Goal: Information Seeking & Learning: Learn about a topic

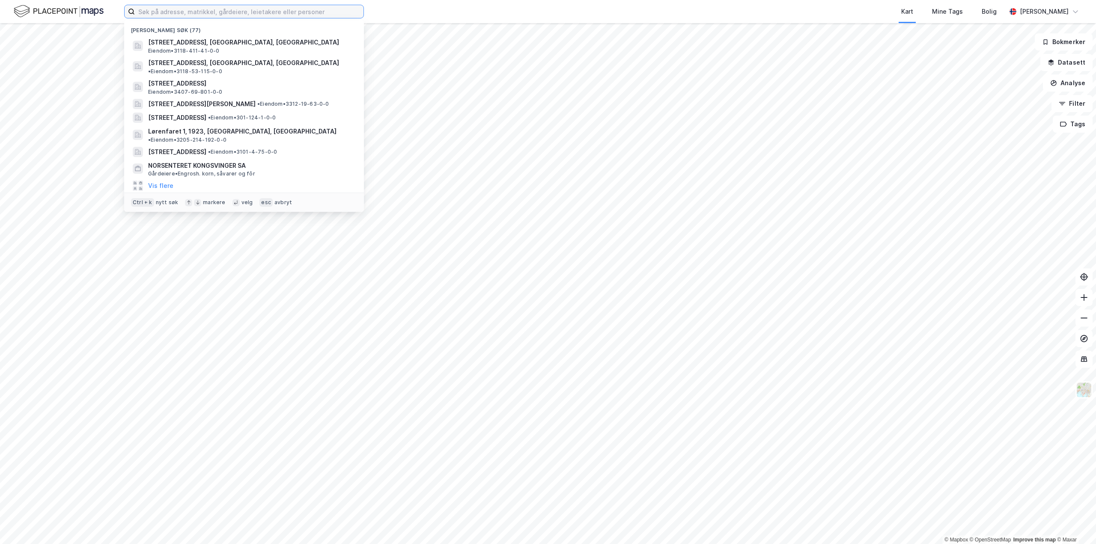
click at [287, 15] on input at bounding box center [249, 11] width 229 height 13
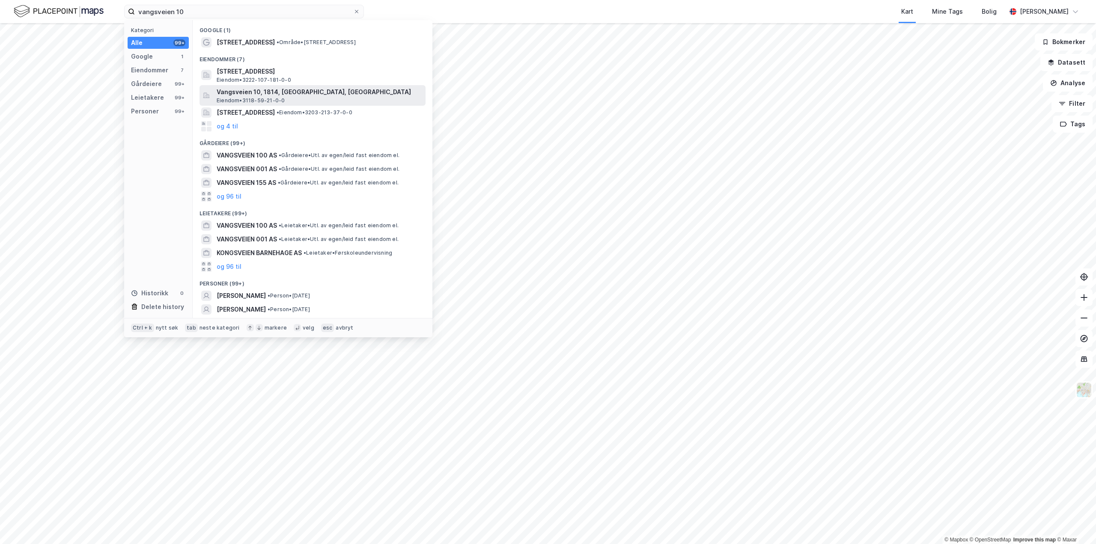
click at [253, 94] on span "Vangsveien 10, 1814, [GEOGRAPHIC_DATA], [GEOGRAPHIC_DATA]" at bounding box center [319, 92] width 205 height 10
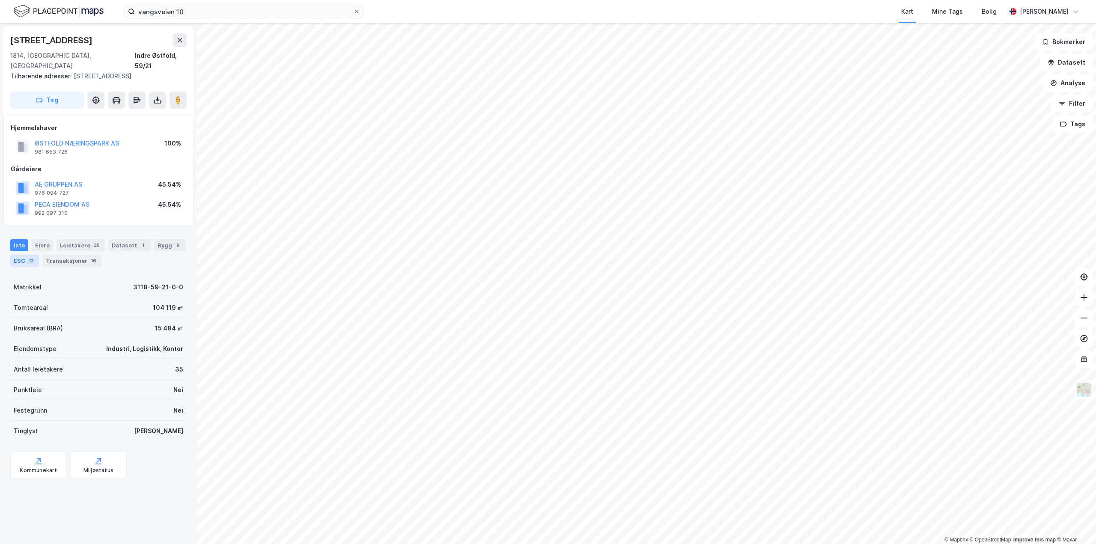
click at [20, 255] on div "ESG 12" at bounding box center [24, 261] width 29 height 12
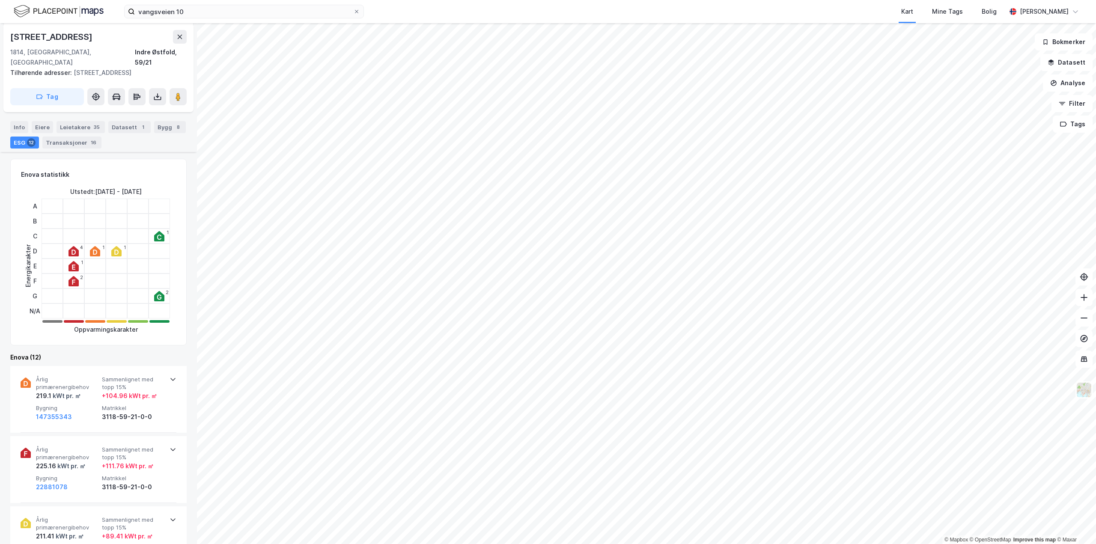
scroll to position [171, 0]
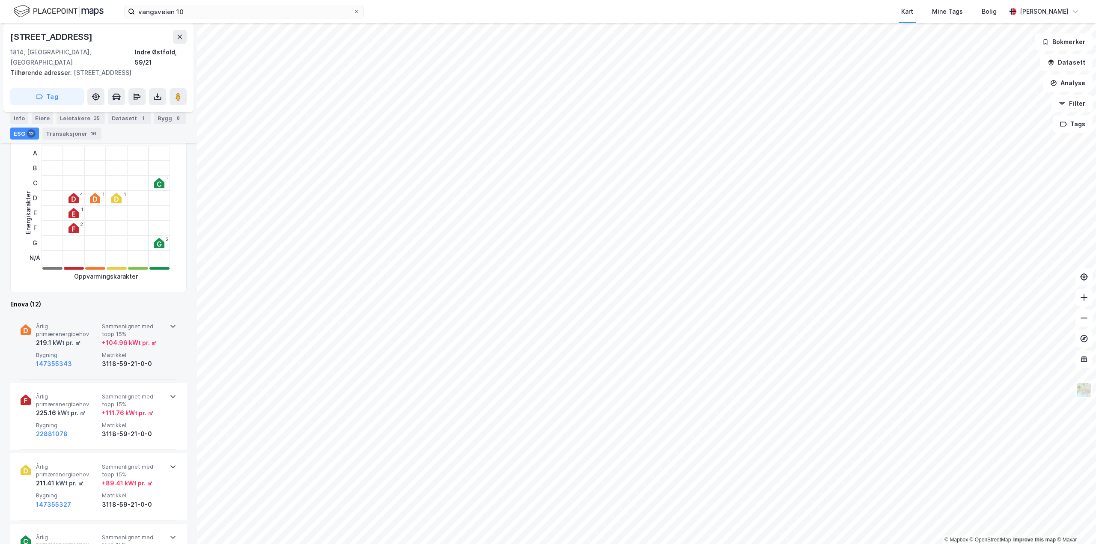
click at [170, 323] on icon at bounding box center [173, 326] width 7 height 7
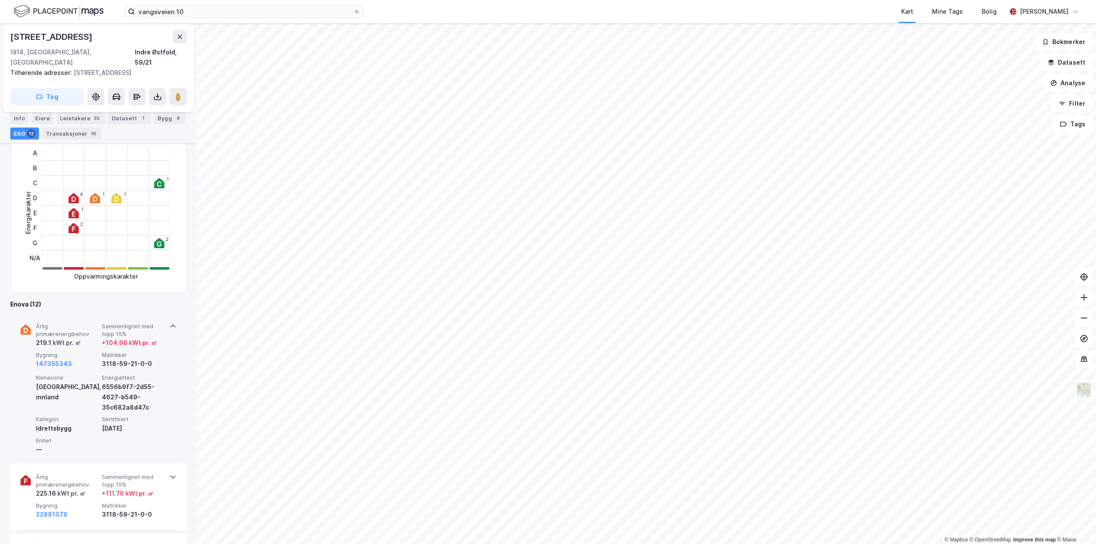
click at [170, 323] on icon at bounding box center [173, 326] width 7 height 7
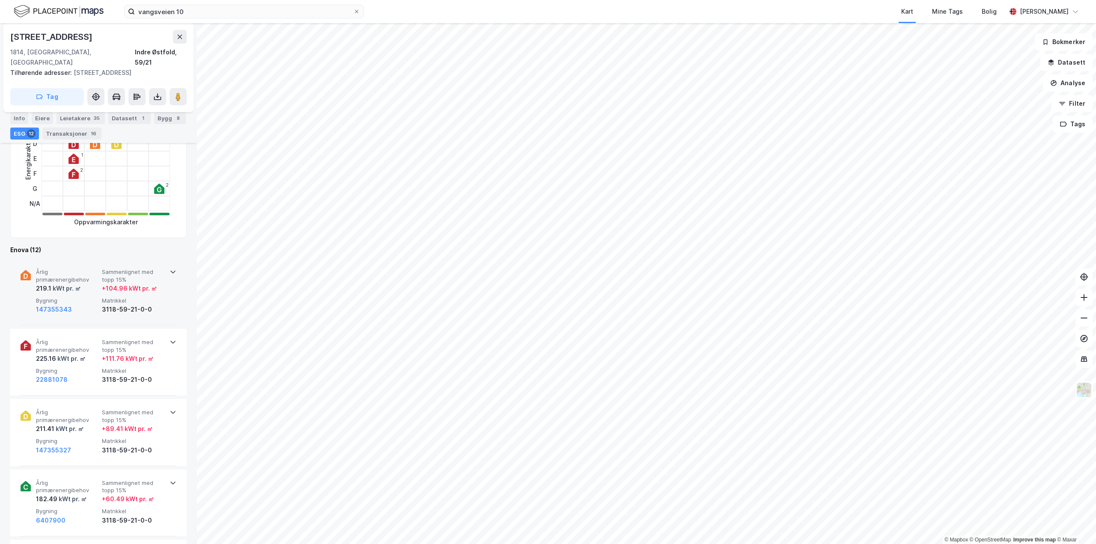
scroll to position [257, 0]
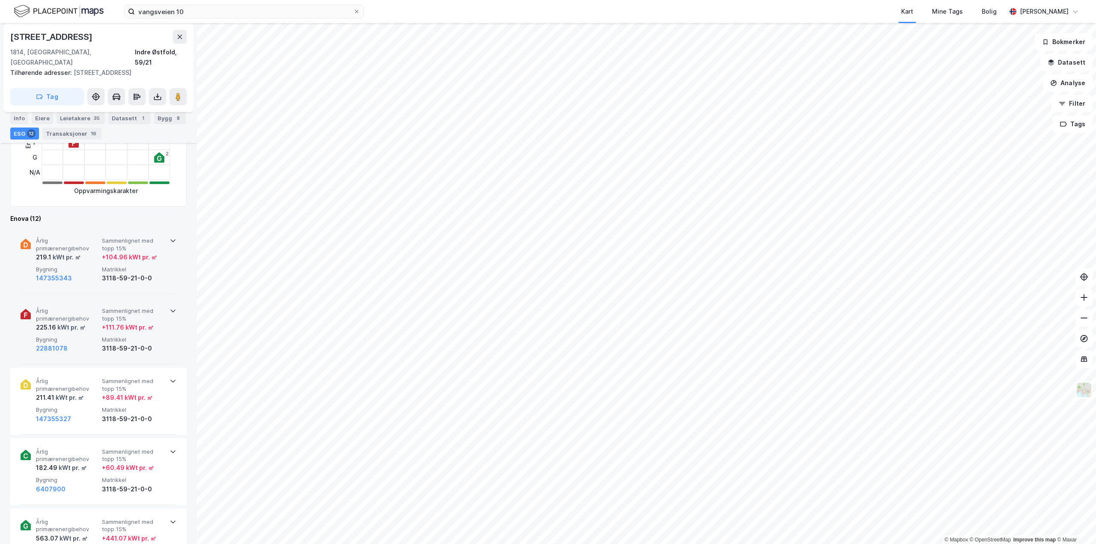
click at [170, 307] on icon at bounding box center [173, 310] width 7 height 7
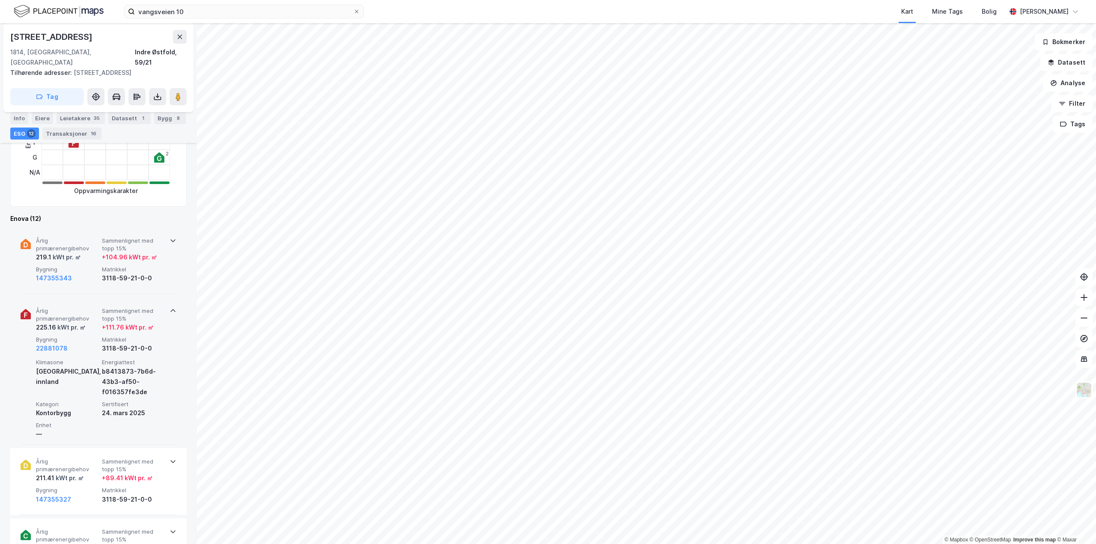
click at [170, 310] on icon at bounding box center [172, 311] width 5 height 3
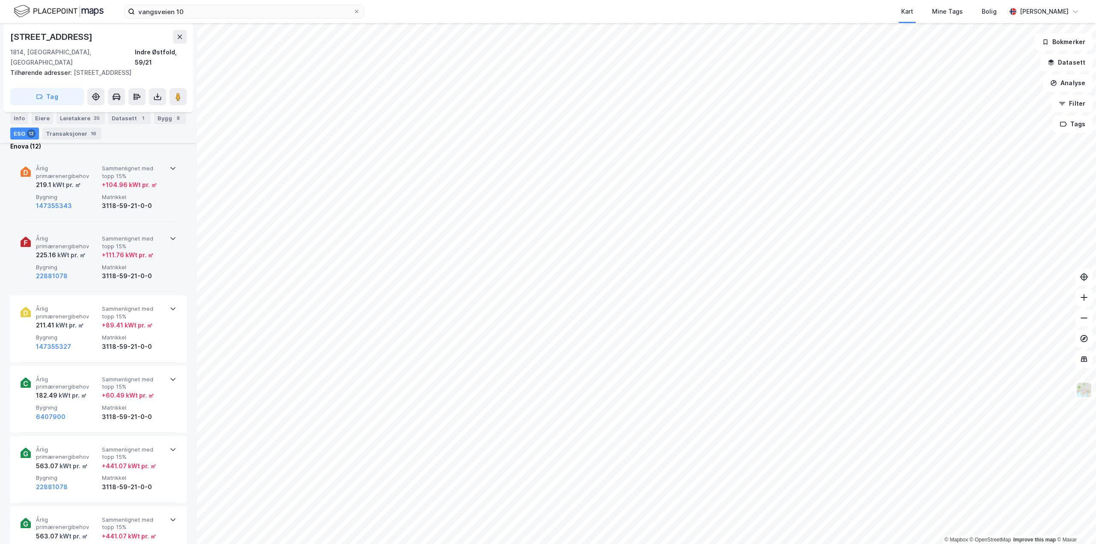
scroll to position [342, 0]
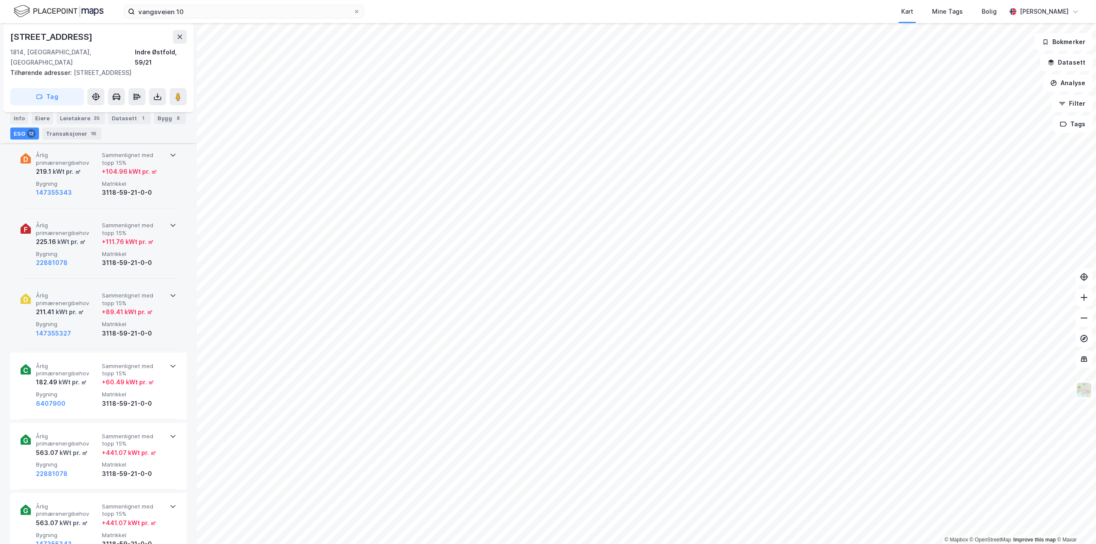
click at [170, 292] on icon at bounding box center [173, 295] width 7 height 7
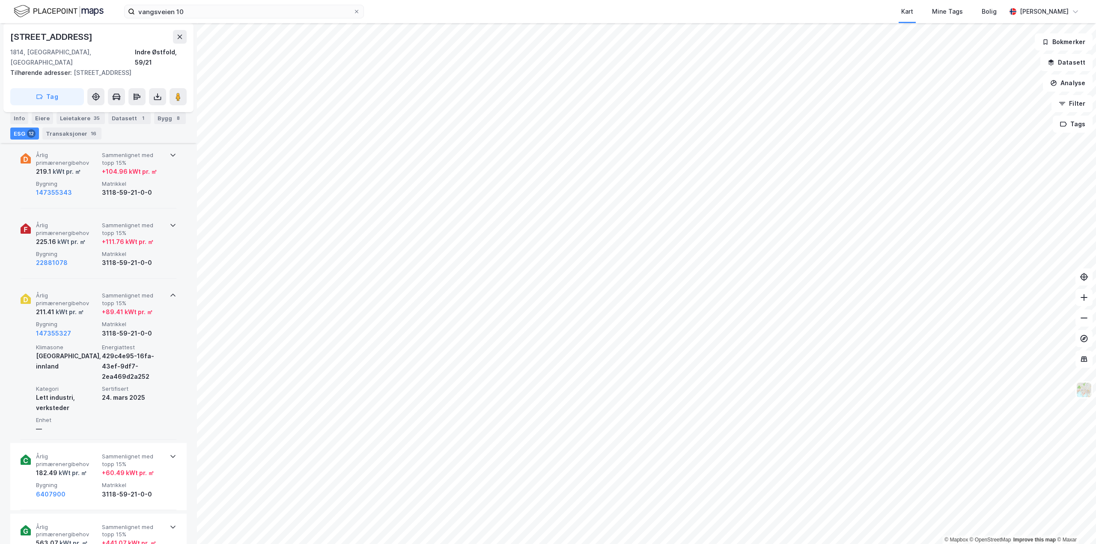
click at [170, 292] on icon at bounding box center [173, 295] width 7 height 7
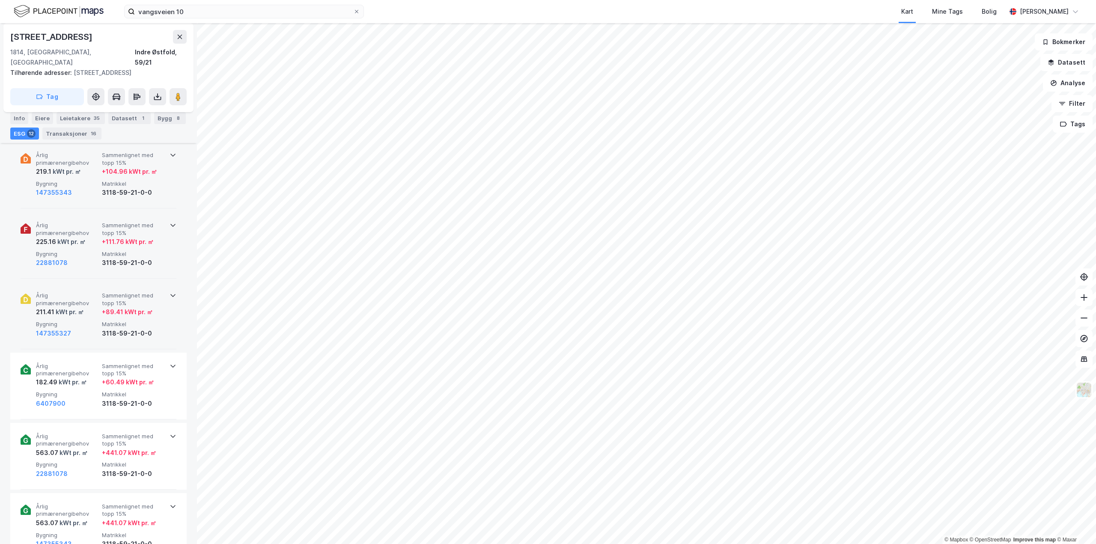
click at [170, 224] on icon at bounding box center [172, 225] width 5 height 3
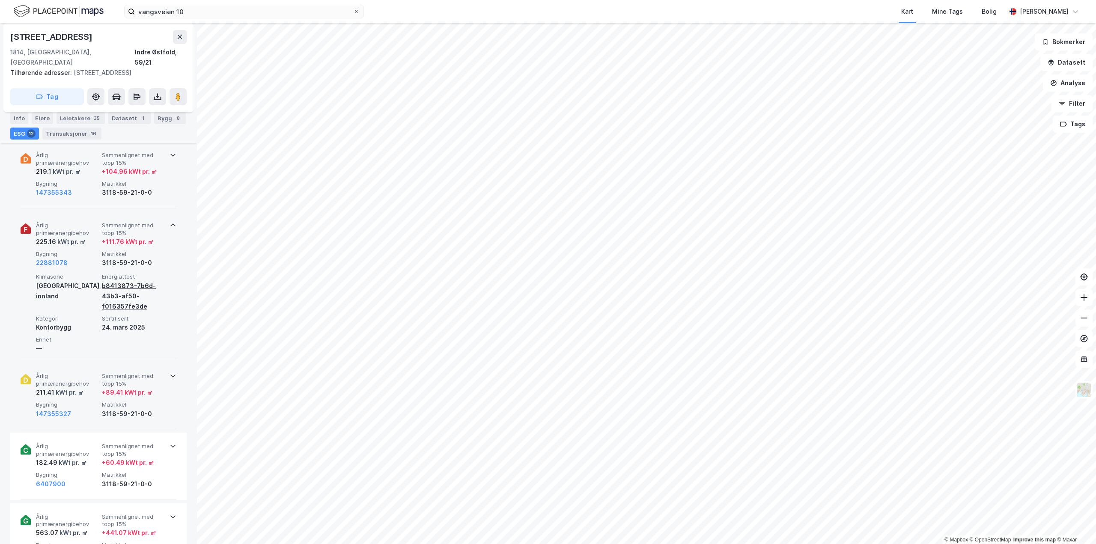
click at [120, 281] on div "b8413873-7b6d-43b3-af50-f016357fe3de" at bounding box center [133, 296] width 63 height 31
click at [118, 297] on div "b8413873-7b6d-43b3-af50-f016357fe3de" at bounding box center [133, 296] width 63 height 31
drag, startPoint x: 118, startPoint y: 297, endPoint x: 120, endPoint y: 285, distance: 12.1
click at [120, 285] on div "b8413873-7b6d-43b3-af50-f016357fe3de" at bounding box center [133, 296] width 63 height 31
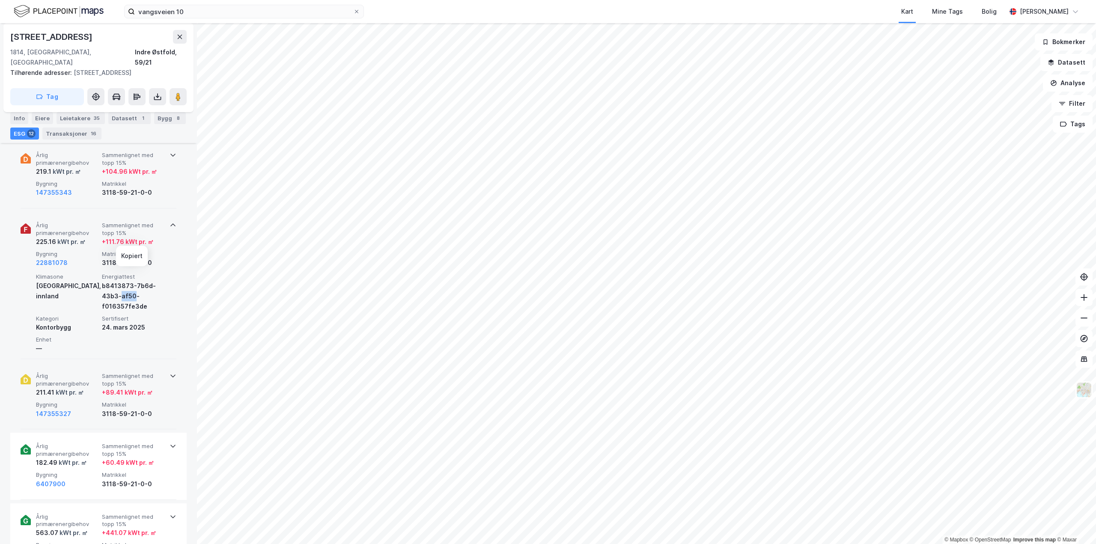
click at [120, 285] on div "b8413873-7b6d-43b3-af50-f016357fe3de" at bounding box center [133, 296] width 63 height 31
click at [154, 298] on div "b8413873-7b6d-43b3-af50-f016357fe3de" at bounding box center [133, 296] width 63 height 31
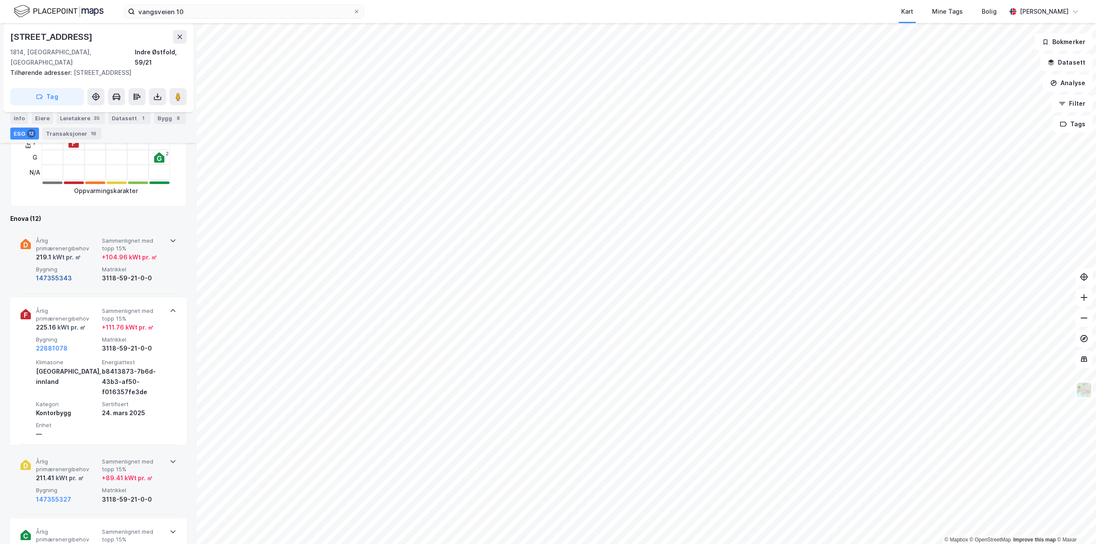
click at [54, 273] on button "147355343" at bounding box center [54, 278] width 36 height 10
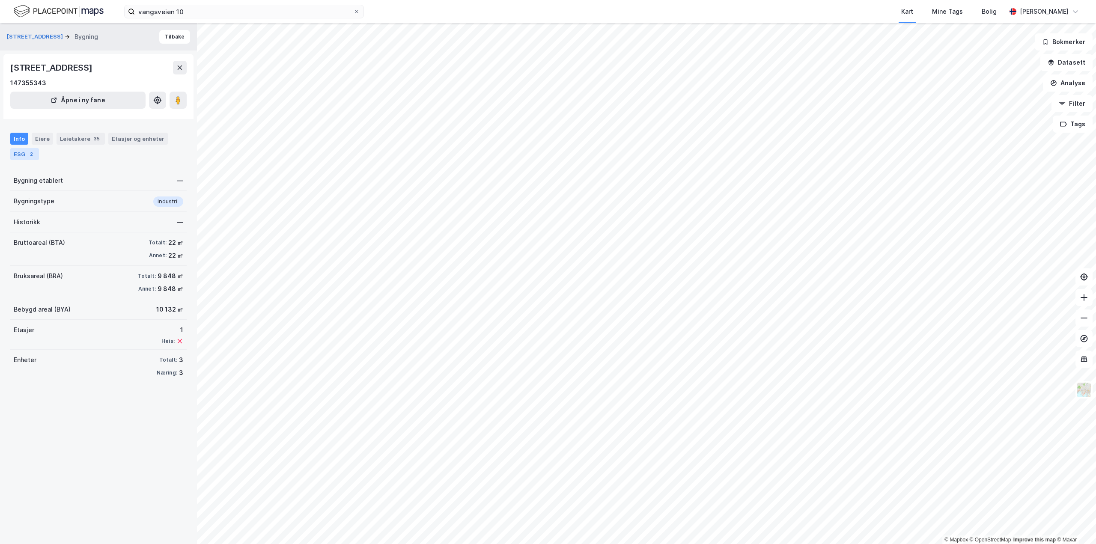
click at [26, 152] on div "ESG 2" at bounding box center [24, 154] width 29 height 12
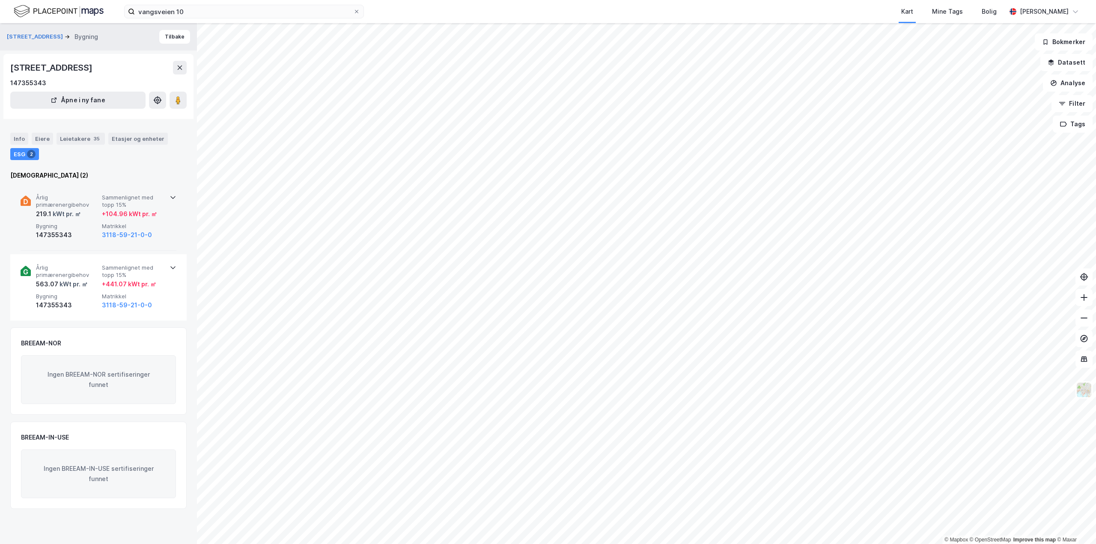
click at [126, 214] on div "+ 104.96 kWt pr. ㎡" at bounding box center [129, 214] width 55 height 10
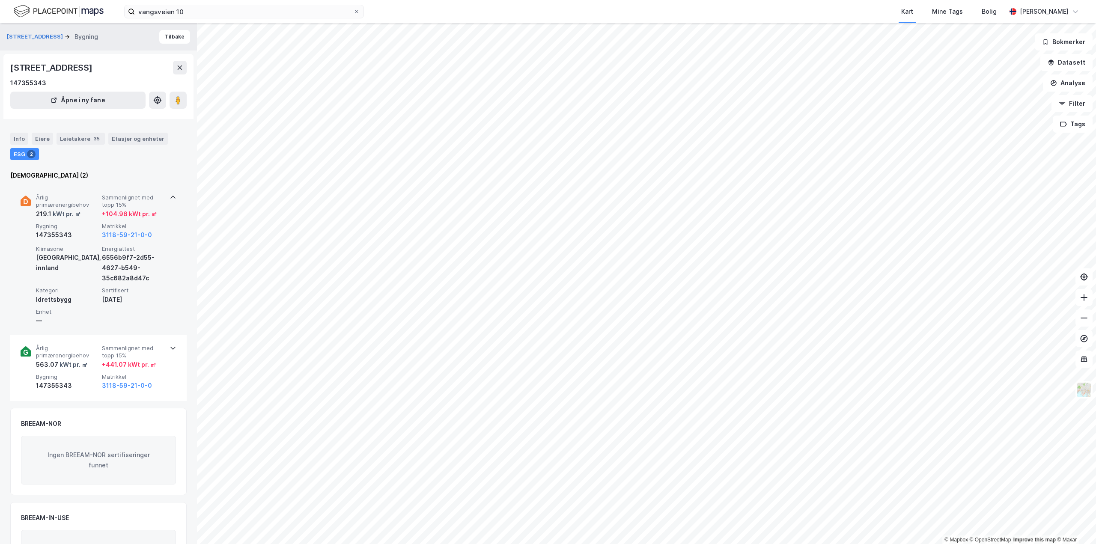
click at [126, 214] on div "+ 104.96 kWt pr. ㎡" at bounding box center [129, 214] width 55 height 10
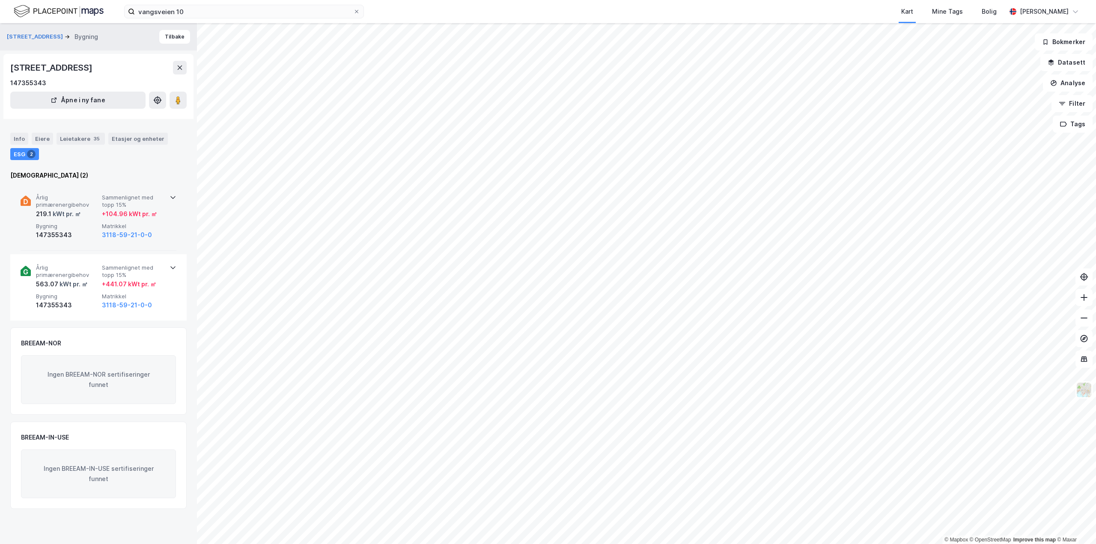
click at [126, 214] on div "+ 104.96 kWt pr. ㎡" at bounding box center [129, 214] width 55 height 10
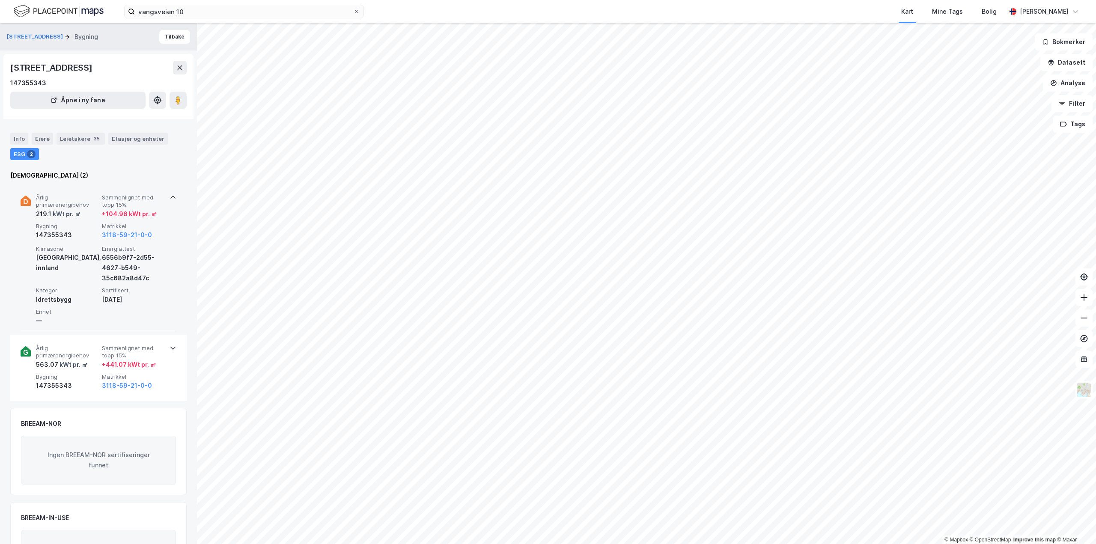
click at [170, 195] on icon at bounding box center [173, 197] width 7 height 7
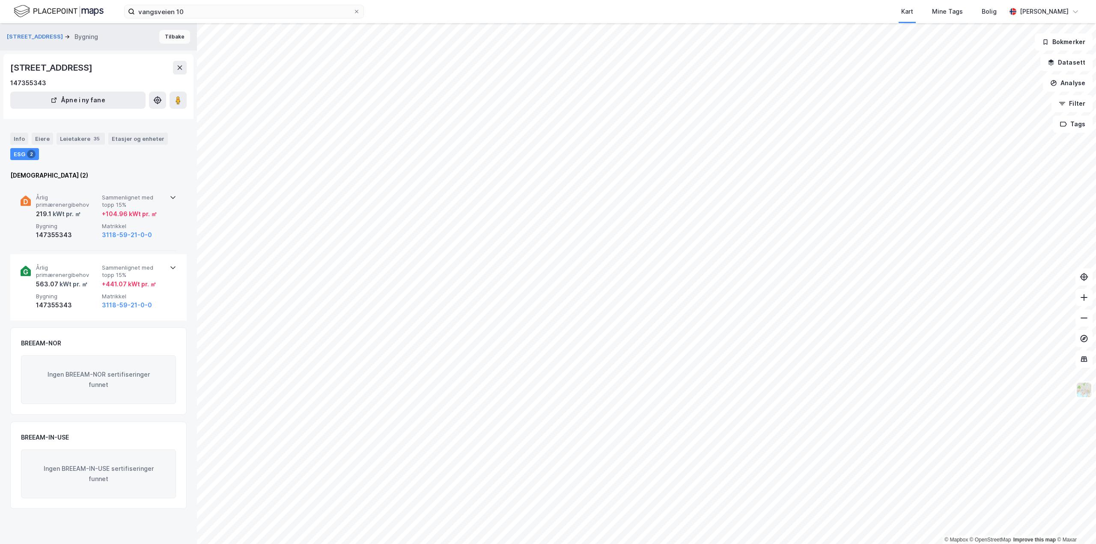
click at [161, 34] on button "Tilbake" at bounding box center [174, 37] width 31 height 14
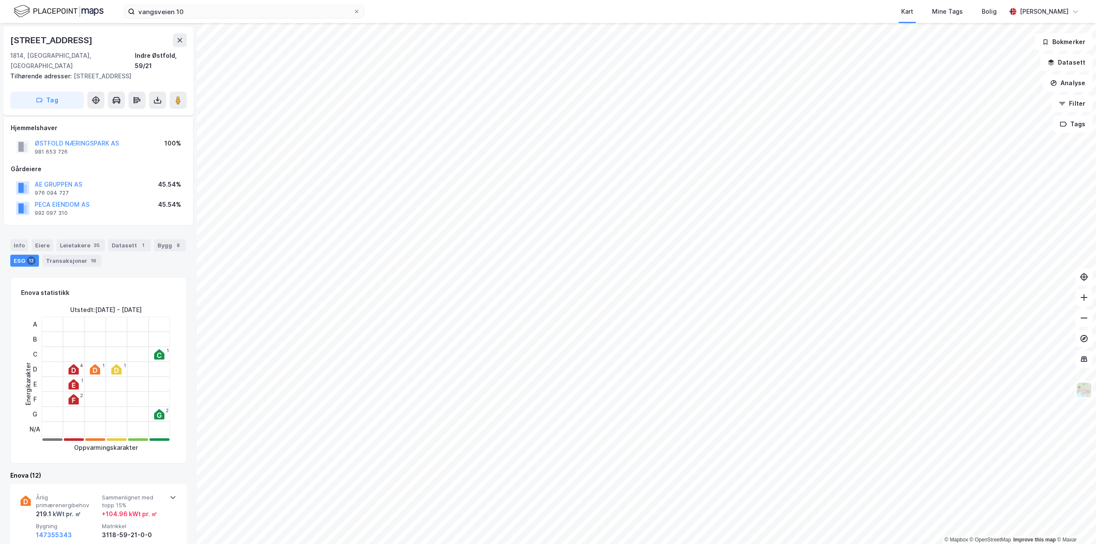
scroll to position [257, 0]
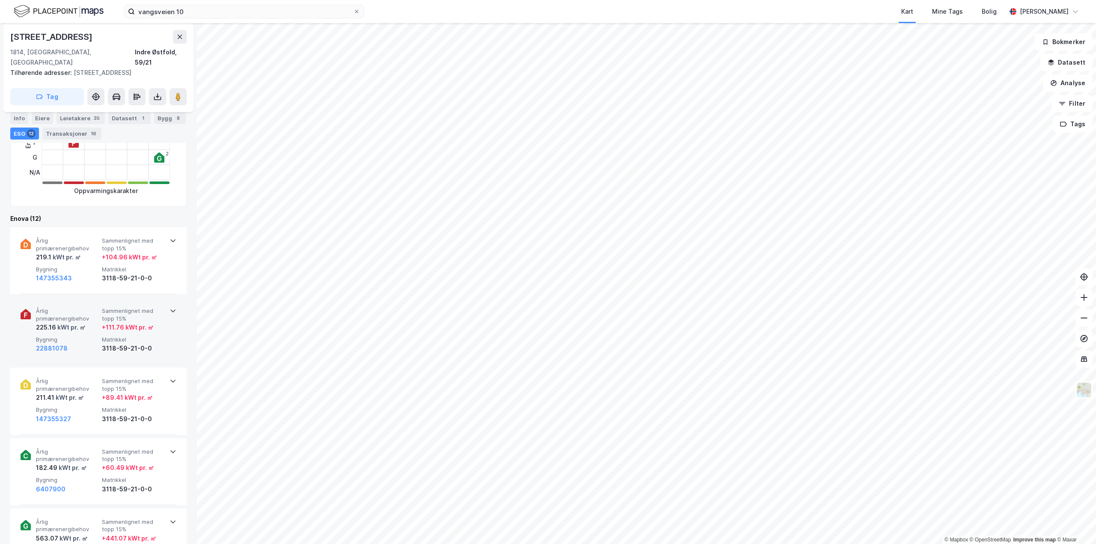
click at [73, 307] on span "Årlig primærenergibehov" at bounding box center [67, 314] width 63 height 15
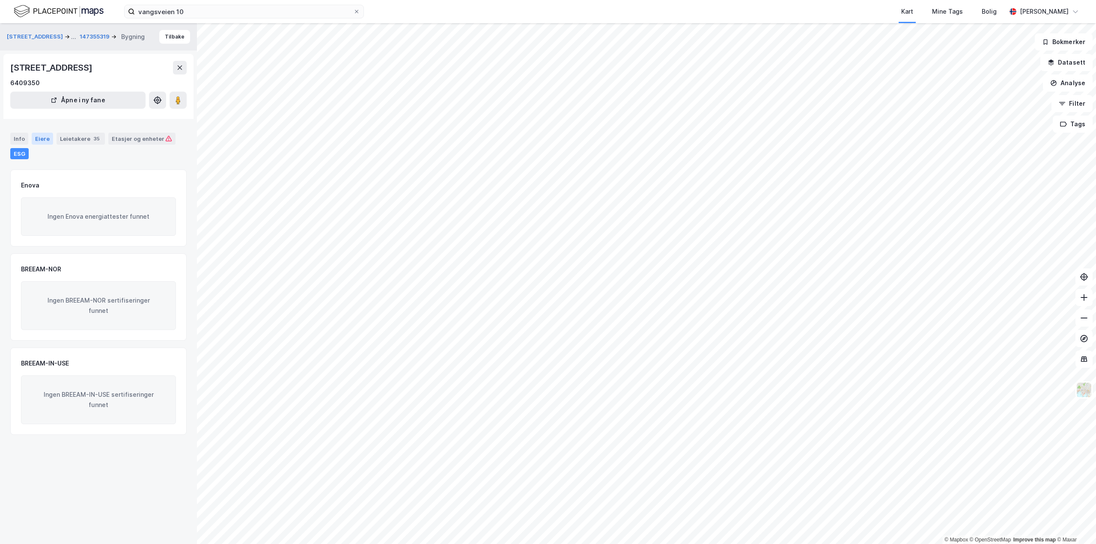
click at [36, 137] on div "Eiere" at bounding box center [42, 139] width 21 height 12
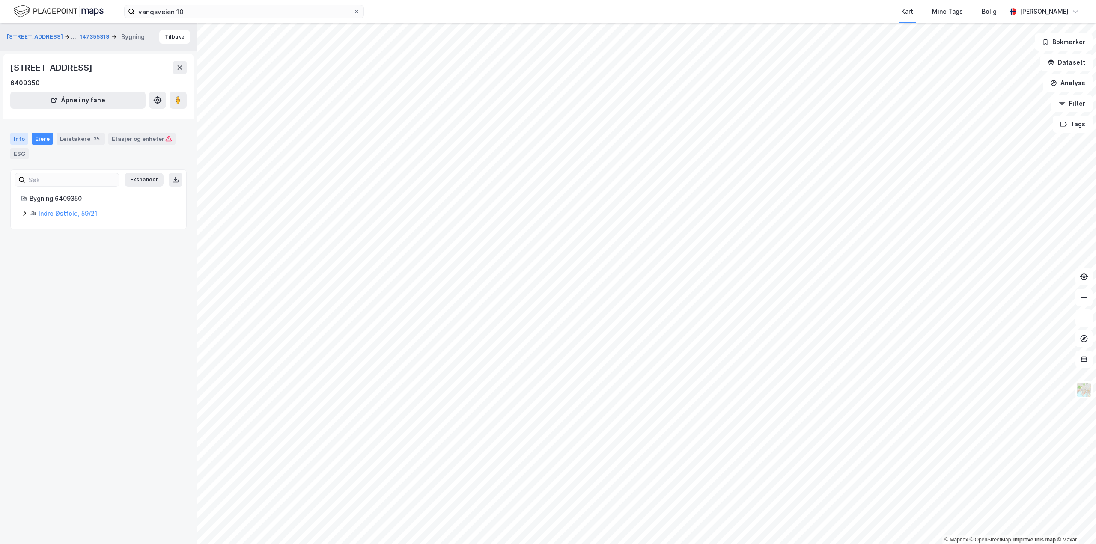
click at [18, 139] on div "Info" at bounding box center [19, 139] width 18 height 12
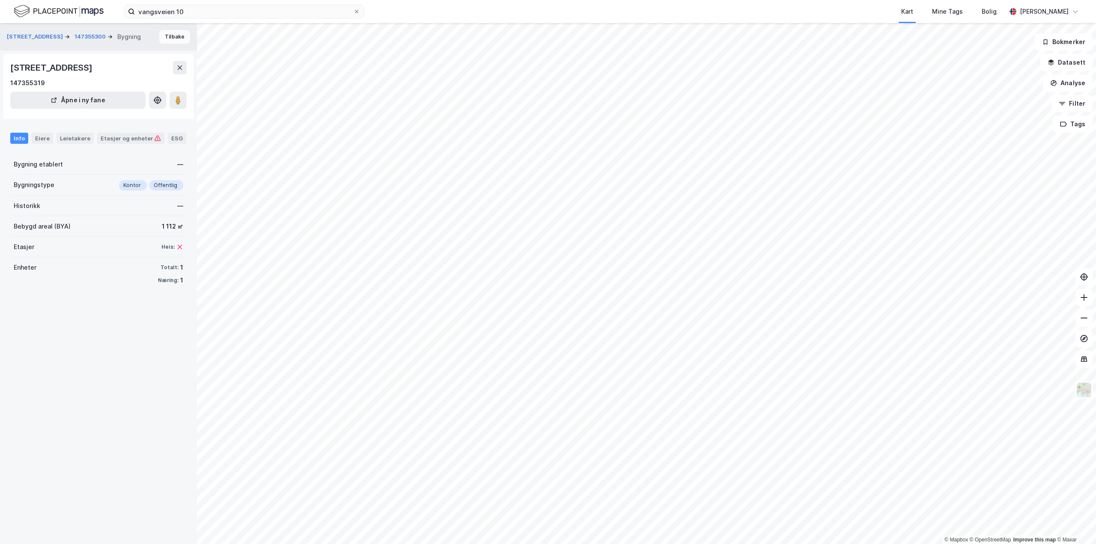
click at [167, 36] on button "Tilbake" at bounding box center [174, 37] width 31 height 14
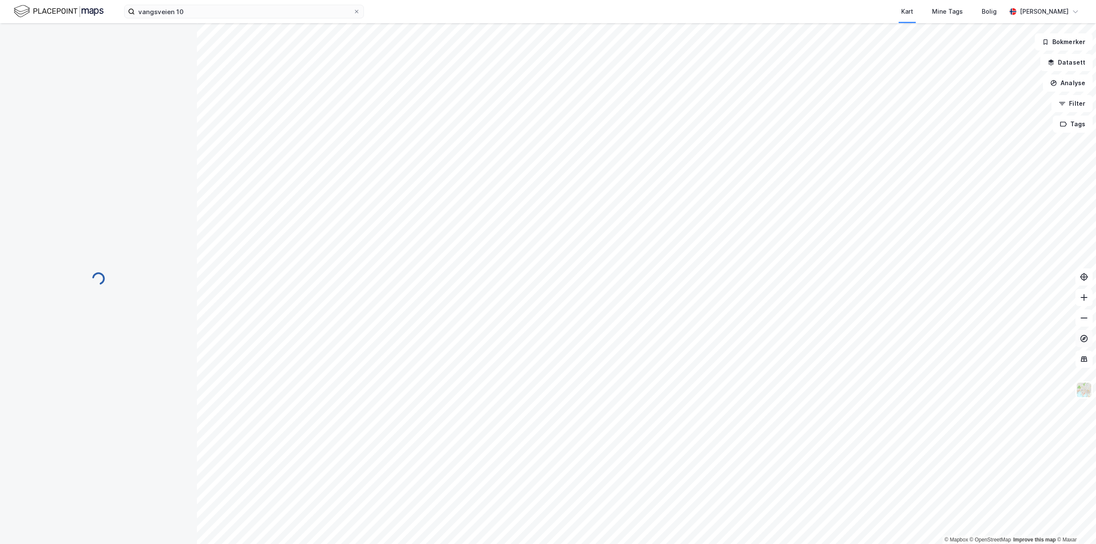
scroll to position [0, 0]
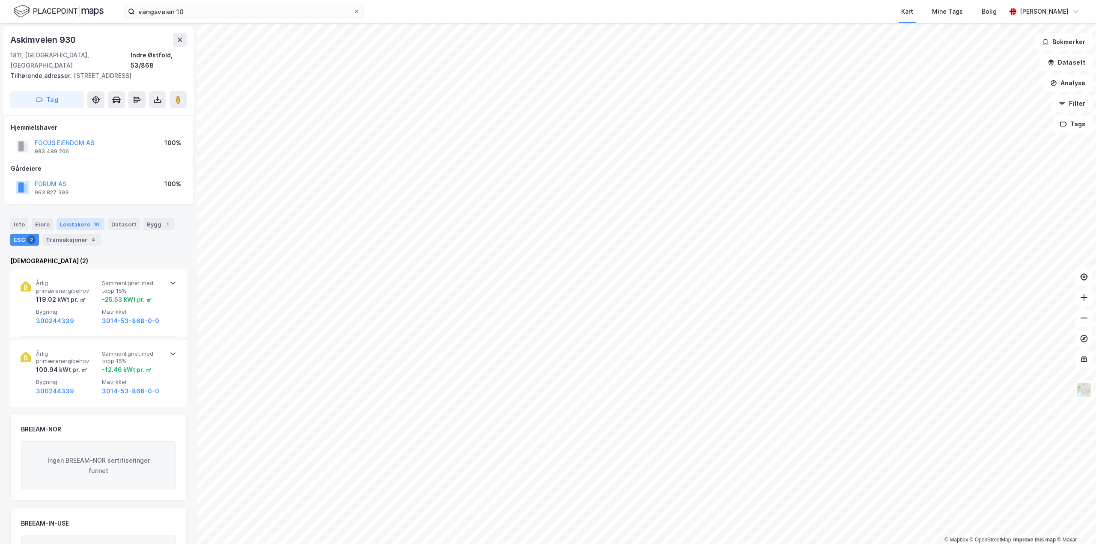
click at [78, 220] on div "Leietakere 10" at bounding box center [81, 224] width 48 height 12
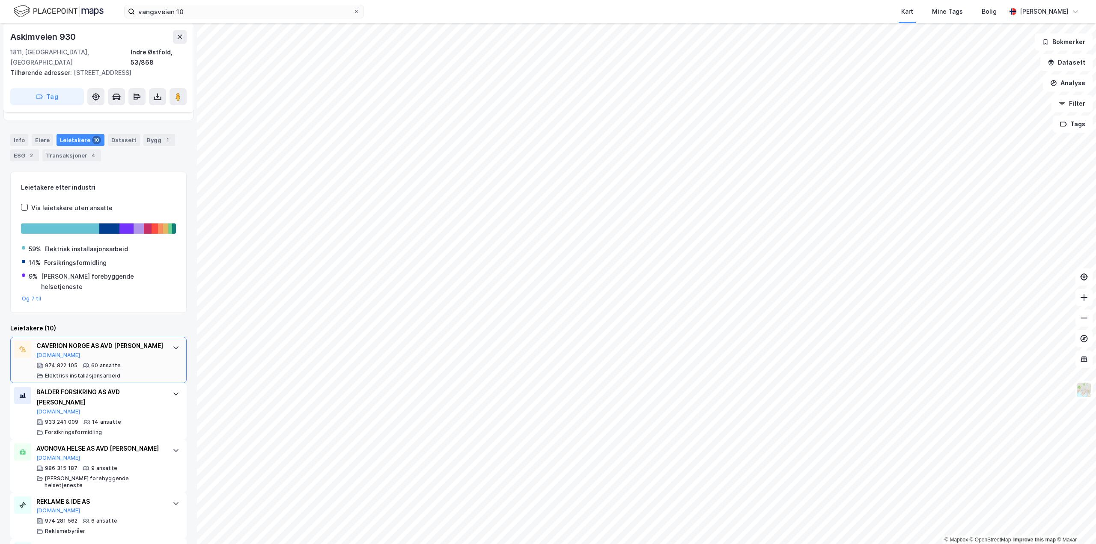
scroll to position [86, 0]
click at [93, 340] on div "CAVERION NORGE AS AVD [PERSON_NAME][DOMAIN_NAME]" at bounding box center [100, 349] width 128 height 18
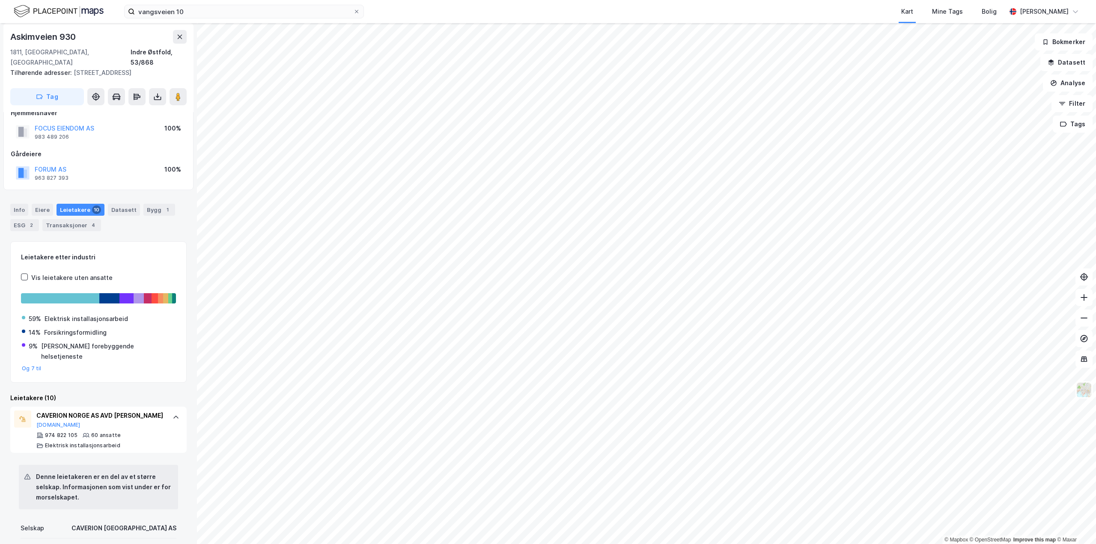
scroll to position [0, 0]
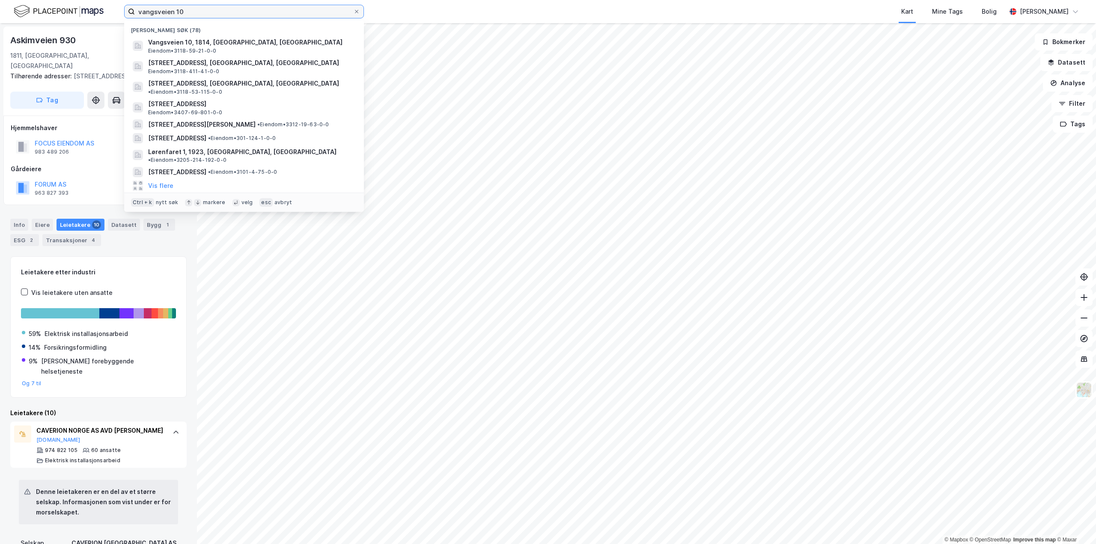
drag, startPoint x: 205, startPoint y: 15, endPoint x: 137, endPoint y: 18, distance: 68.1
click at [137, 18] on input "vangsveien 10" at bounding box center [244, 11] width 218 height 13
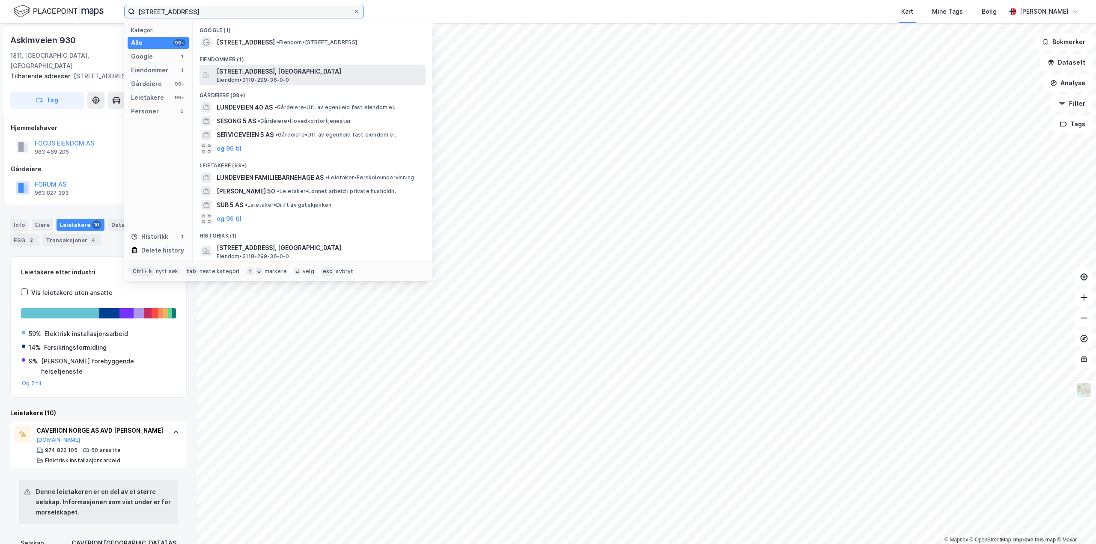
type input "[STREET_ADDRESS]"
click at [247, 73] on span "[STREET_ADDRESS], [GEOGRAPHIC_DATA]" at bounding box center [319, 71] width 205 height 10
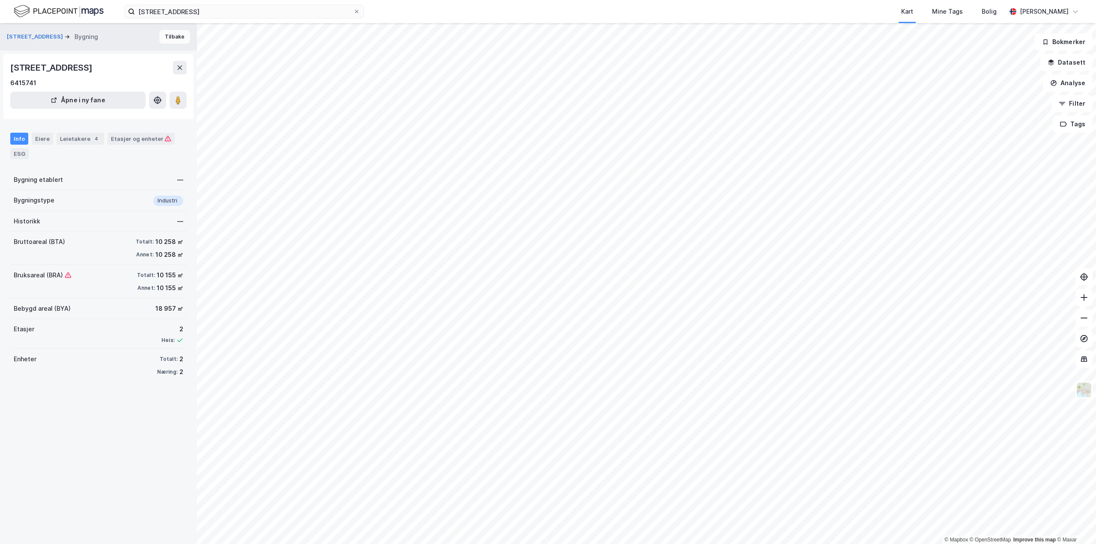
click at [166, 38] on button "Tilbake" at bounding box center [174, 37] width 31 height 14
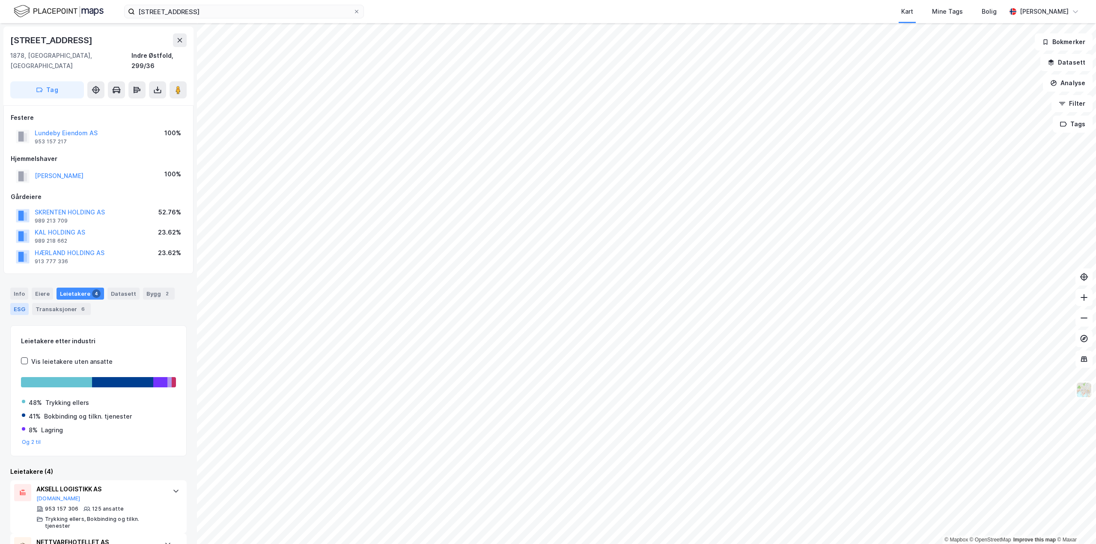
click at [22, 303] on div "ESG" at bounding box center [19, 309] width 18 height 12
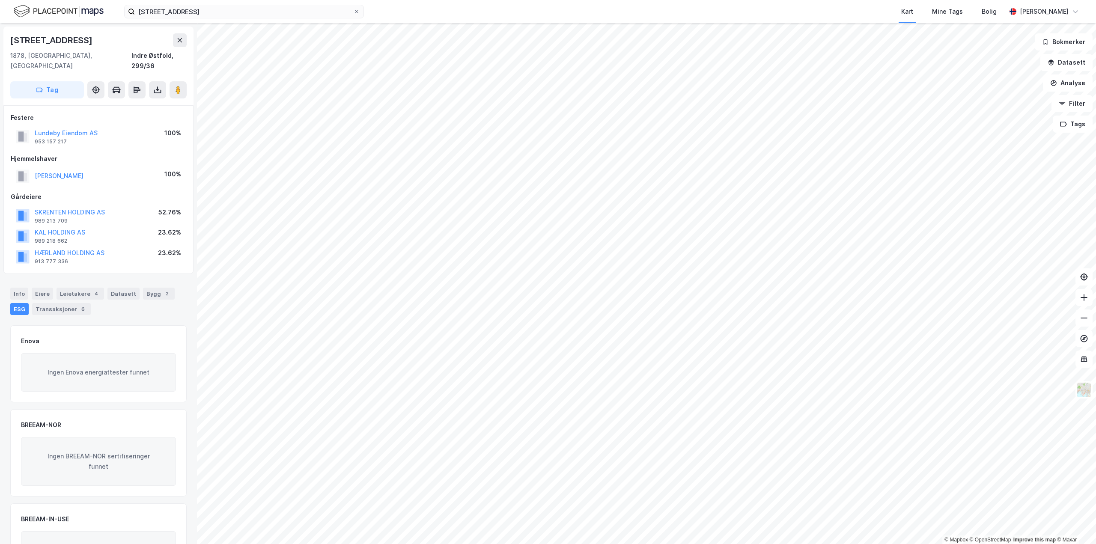
scroll to position [43, 0]
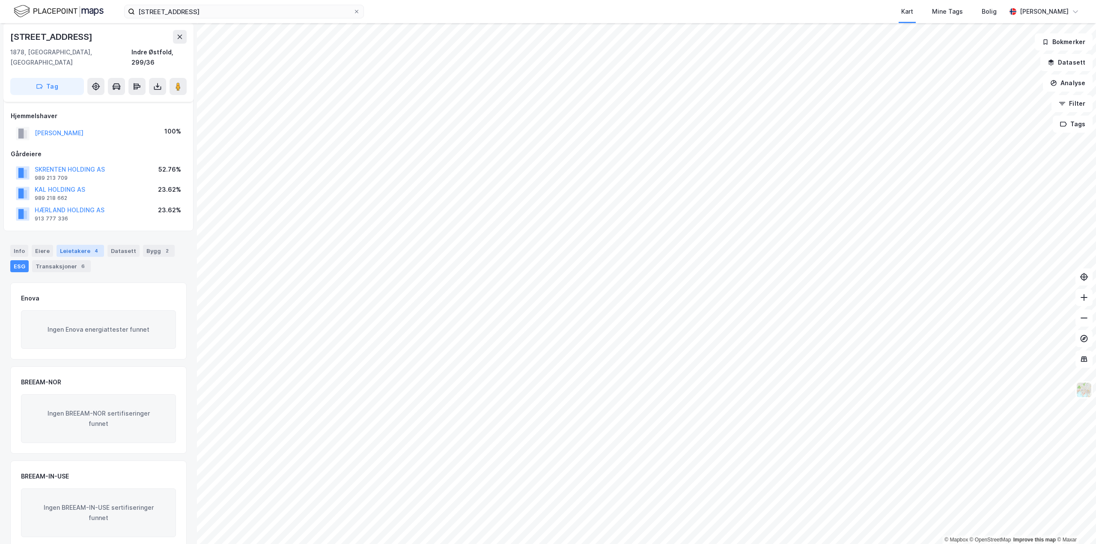
click at [92, 247] on div "4" at bounding box center [96, 251] width 9 height 9
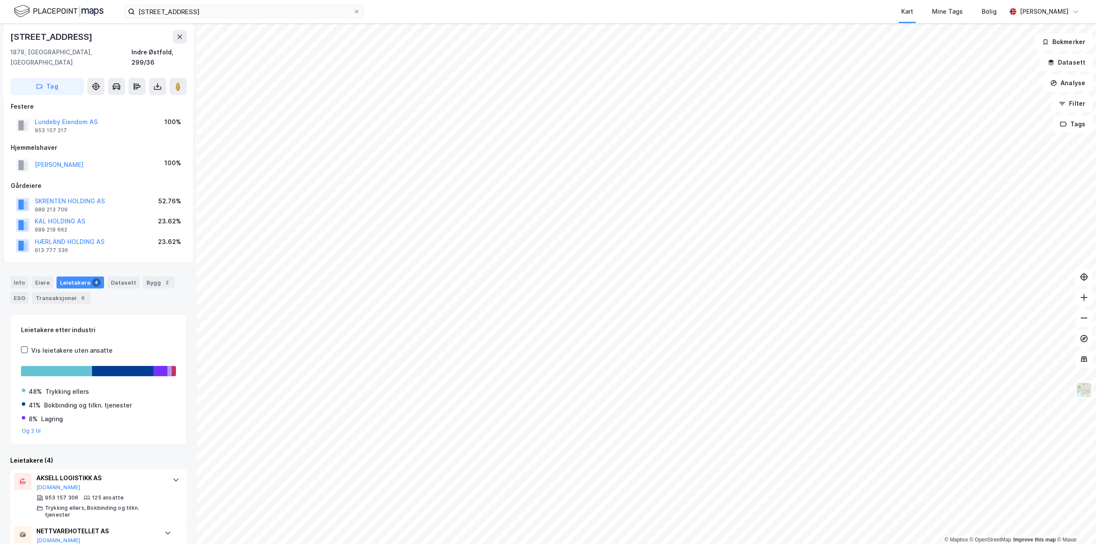
scroll to position [3, 0]
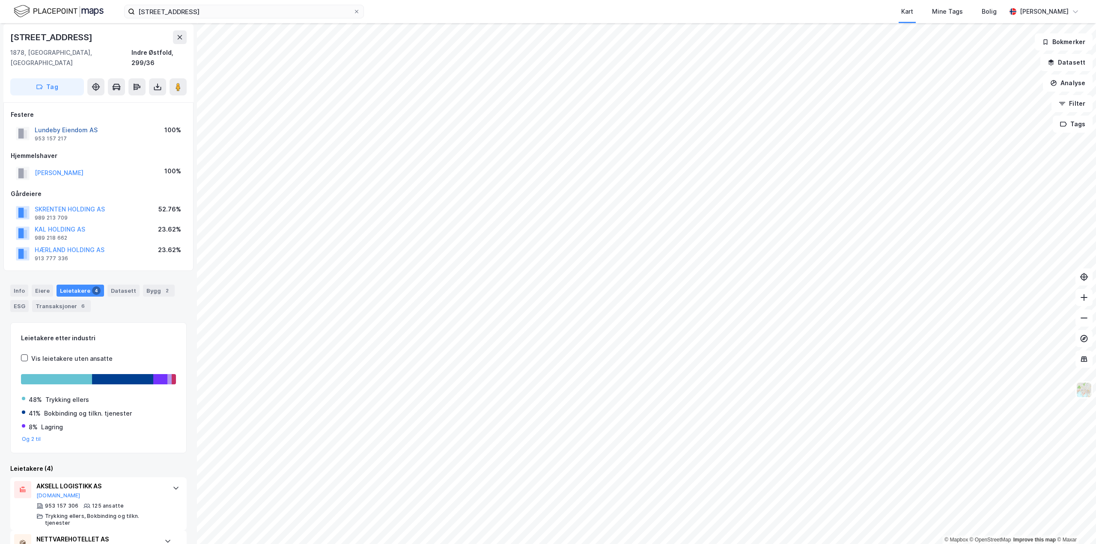
click at [0, 0] on button "Lundeby Eiendom AS" at bounding box center [0, 0] width 0 height 0
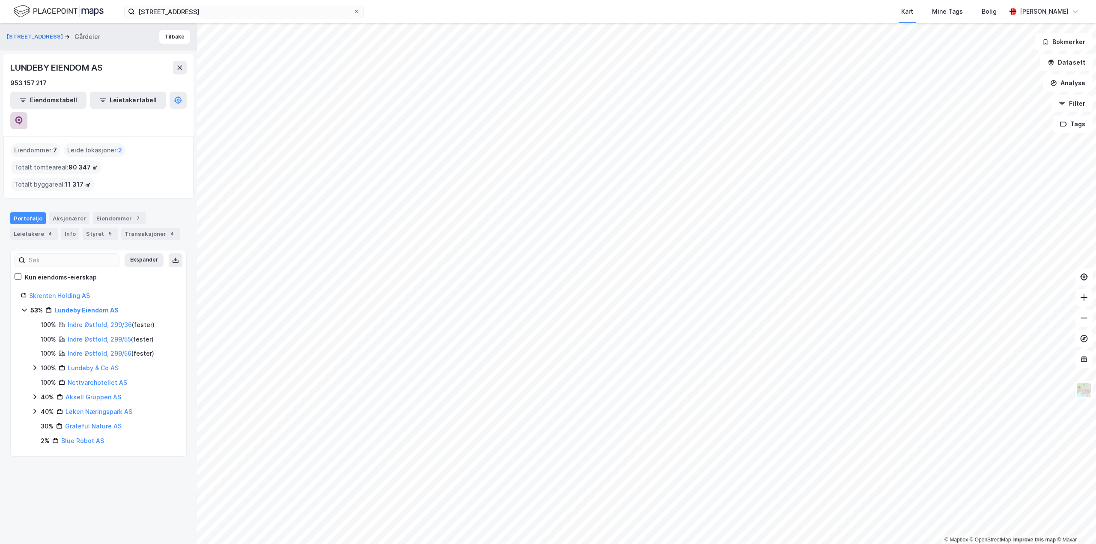
click at [23, 116] on icon at bounding box center [19, 120] width 9 height 9
